Goal: Find specific page/section: Find specific page/section

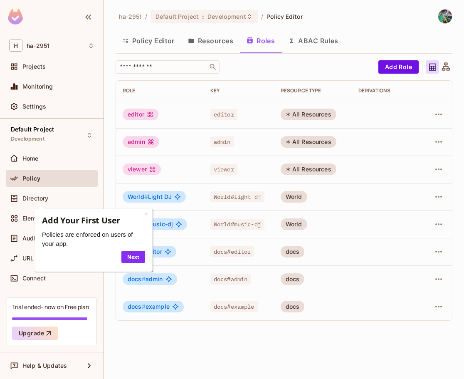
click at [178, 347] on div "ha-2951 / Default Project : Development / Policy Editor Policy Editor Resources…" at bounding box center [284, 189] width 360 height 379
click at [146, 214] on link "×" at bounding box center [146, 214] width 3 height 8
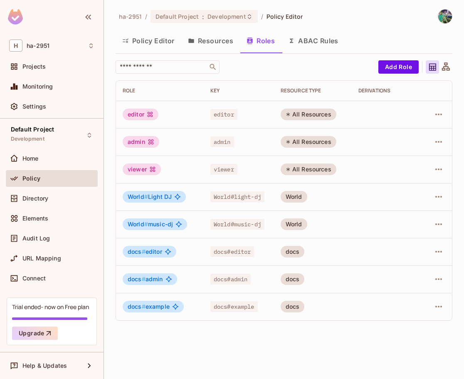
click at [249, 197] on span "World#light-dj" at bounding box center [237, 196] width 54 height 11
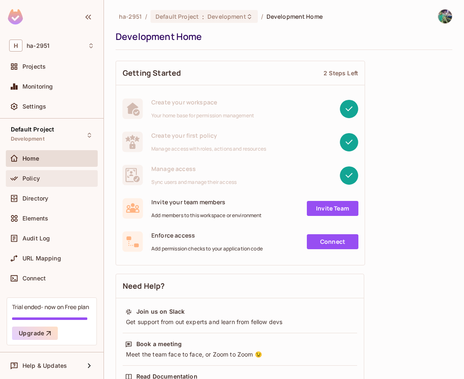
click at [32, 180] on span "Policy" at bounding box center [30, 178] width 17 height 7
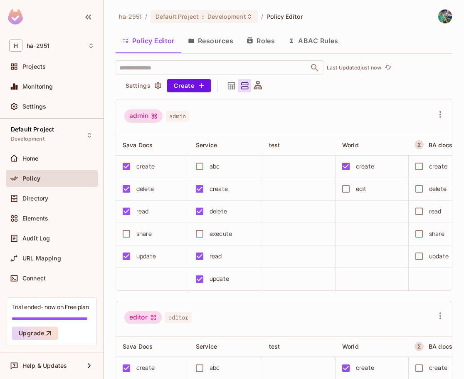
click at [253, 42] on icon "button" at bounding box center [249, 40] width 5 height 7
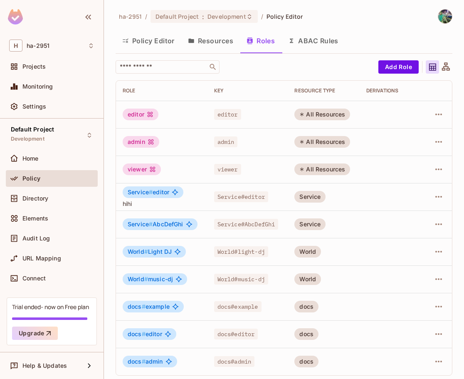
click at [353, 197] on td "Service" at bounding box center [324, 196] width 72 height 27
click at [128, 191] on span "Service #" at bounding box center [140, 191] width 25 height 7
drag, startPoint x: 125, startPoint y: 191, endPoint x: 172, endPoint y: 192, distance: 47.4
click at [172, 192] on div "Service # editor" at bounding box center [153, 192] width 61 height 12
click at [152, 224] on span "#" at bounding box center [151, 223] width 4 height 7
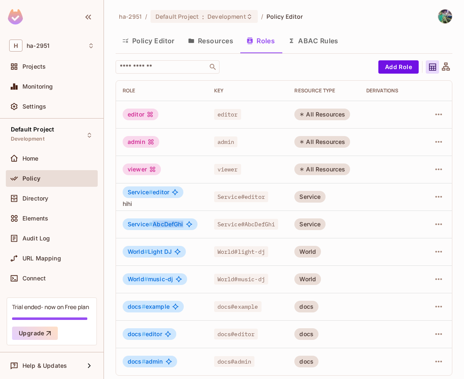
click at [152, 224] on span "#" at bounding box center [151, 223] width 4 height 7
click at [137, 225] on span "Service #" at bounding box center [140, 223] width 25 height 7
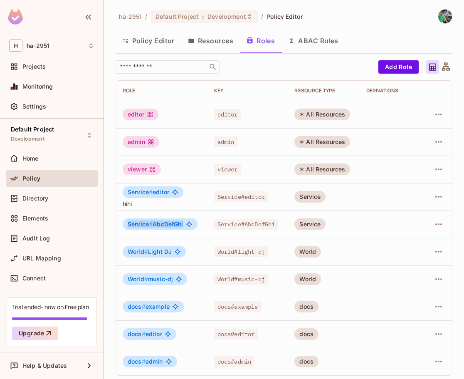
click at [137, 225] on span "Service #" at bounding box center [140, 223] width 25 height 7
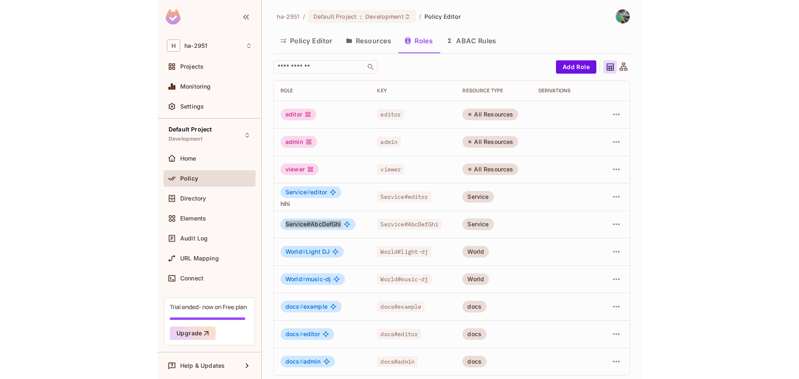
scroll to position [3, 0]
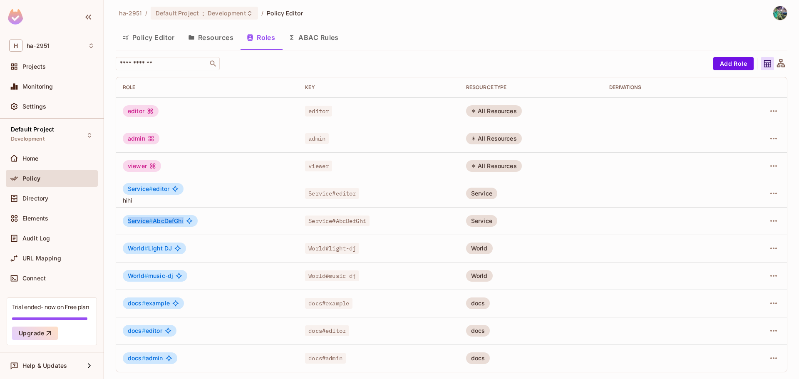
click at [248, 219] on div "Service # AbcDefGhi" at bounding box center [207, 221] width 169 height 12
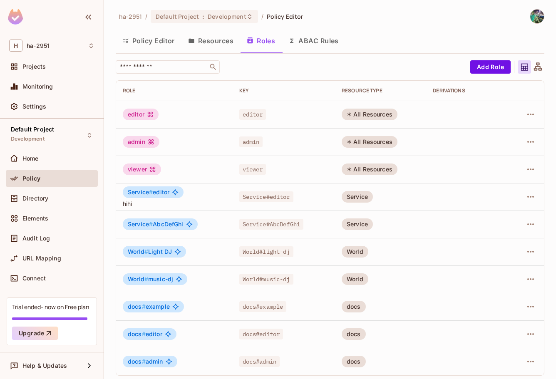
click at [439, 24] on div "ha-2951 / Default Project : Development / Policy Editor Policy Editor Resources…" at bounding box center [330, 195] width 428 height 373
